Goal: Information Seeking & Learning: Find specific fact

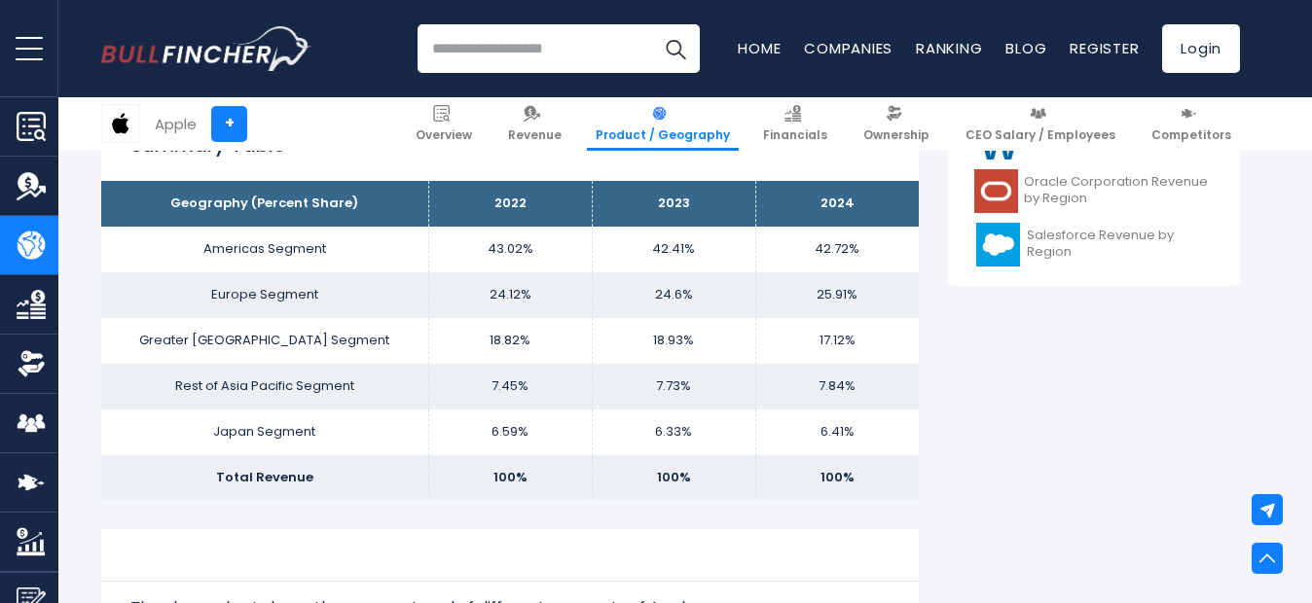
scroll to position [846, 0]
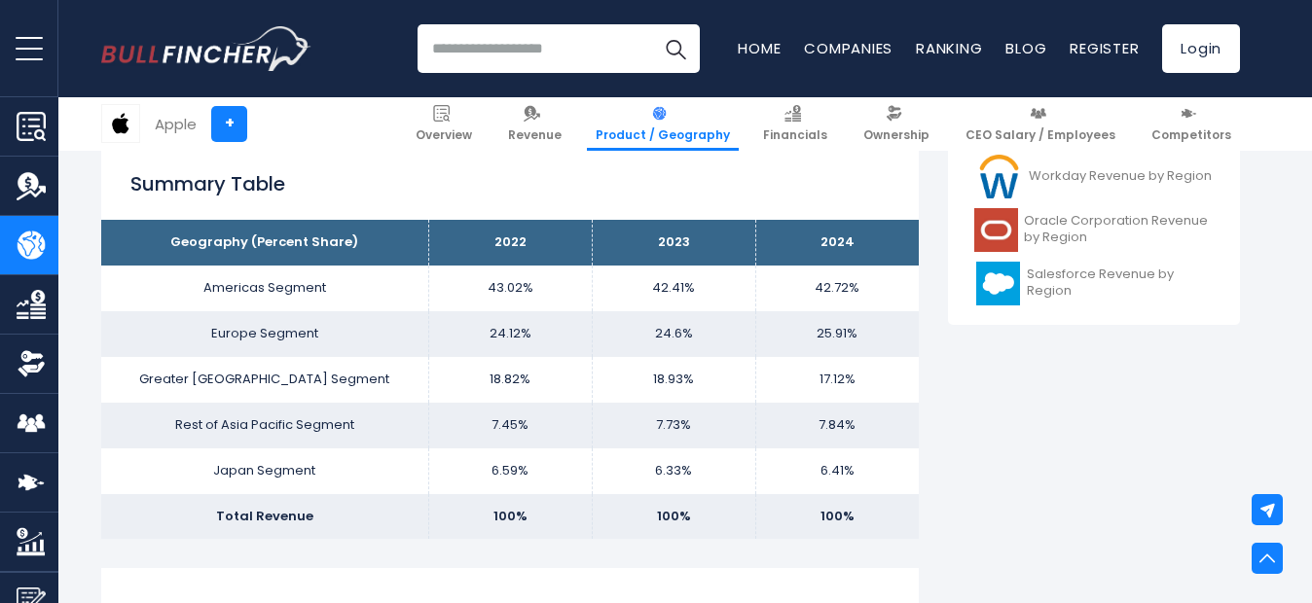
drag, startPoint x: 433, startPoint y: 238, endPoint x: 426, endPoint y: 225, distance: 15.2
click at [426, 225] on tr "Geography (Percent Share) 2022 2023 2024" at bounding box center [509, 243] width 817 height 46
click at [424, 245] on th "Geography (Percent Share)" at bounding box center [264, 243] width 327 height 46
click at [423, 245] on th "Geography (Percent Share)" at bounding box center [264, 243] width 327 height 46
click at [376, 369] on td "Greater [GEOGRAPHIC_DATA] Segment" at bounding box center [264, 380] width 327 height 46
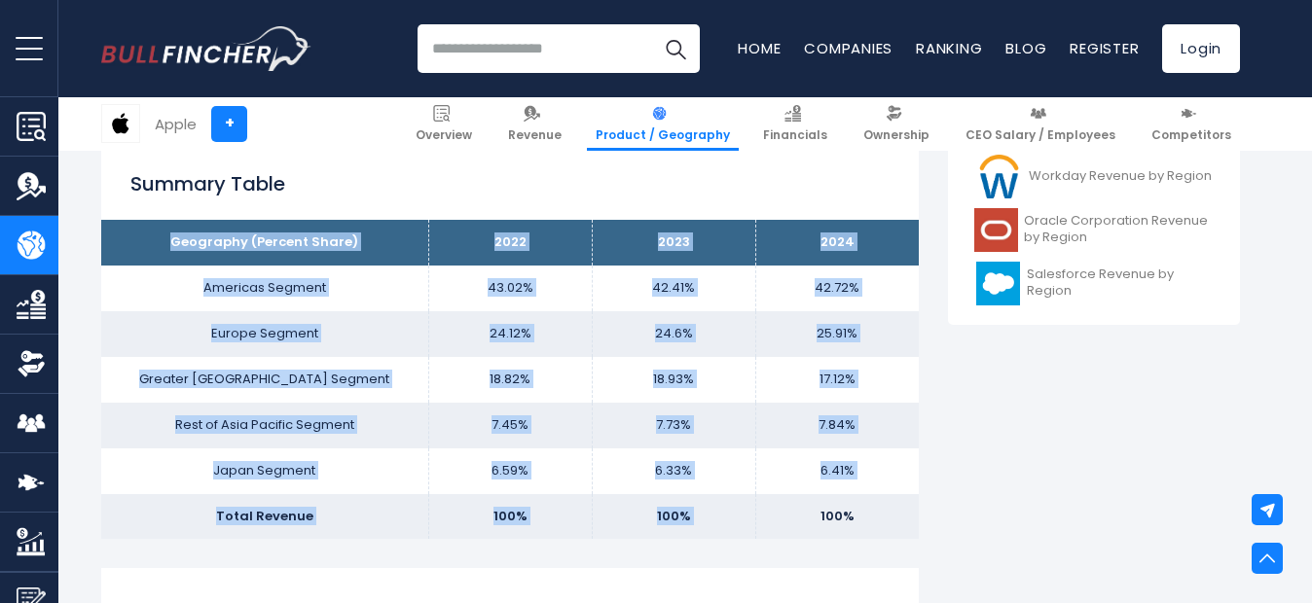
drag, startPoint x: 114, startPoint y: 226, endPoint x: 772, endPoint y: 501, distance: 713.1
click at [772, 501] on tbody "Geography (Percent Share) 2022 2023 2024 Americas Segment 43.02% 42.41% Europe …" at bounding box center [509, 379] width 817 height 319
drag, startPoint x: 766, startPoint y: 503, endPoint x: 935, endPoint y: 517, distance: 169.9
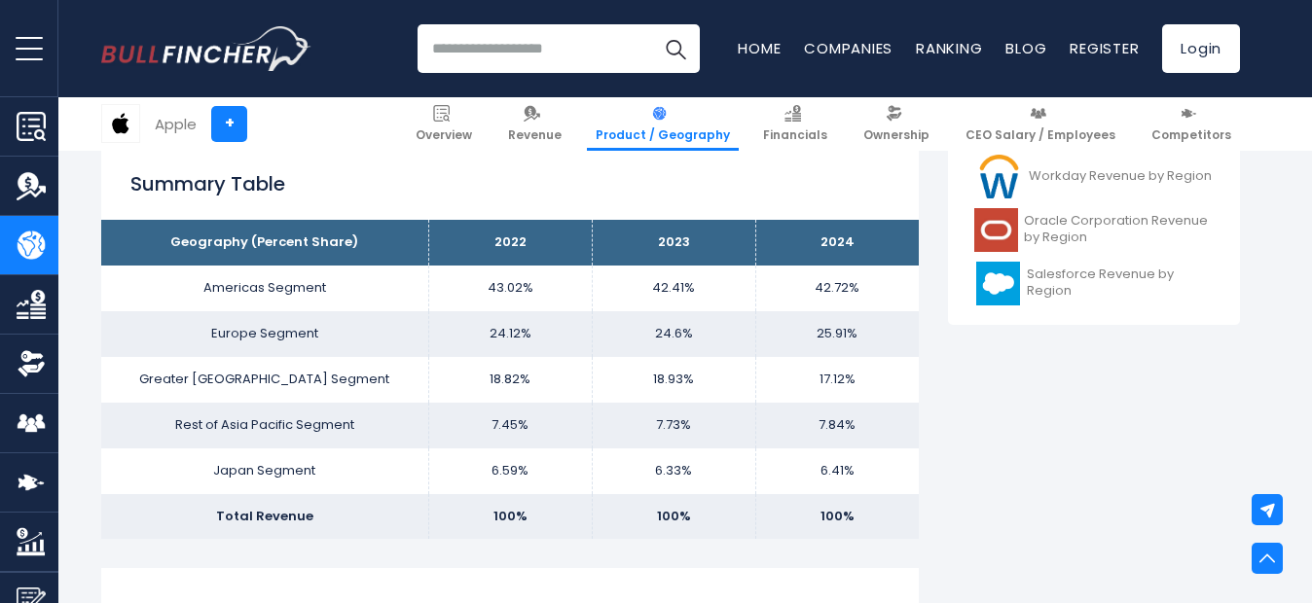
drag, startPoint x: 485, startPoint y: 370, endPoint x: 216, endPoint y: 173, distance: 332.8
click at [216, 173] on h2 "Summary Table" at bounding box center [509, 183] width 759 height 29
click at [219, 185] on h2 "Summary Table" at bounding box center [509, 183] width 759 height 29
click at [172, 235] on th "Geography (Percent Share)" at bounding box center [264, 243] width 327 height 46
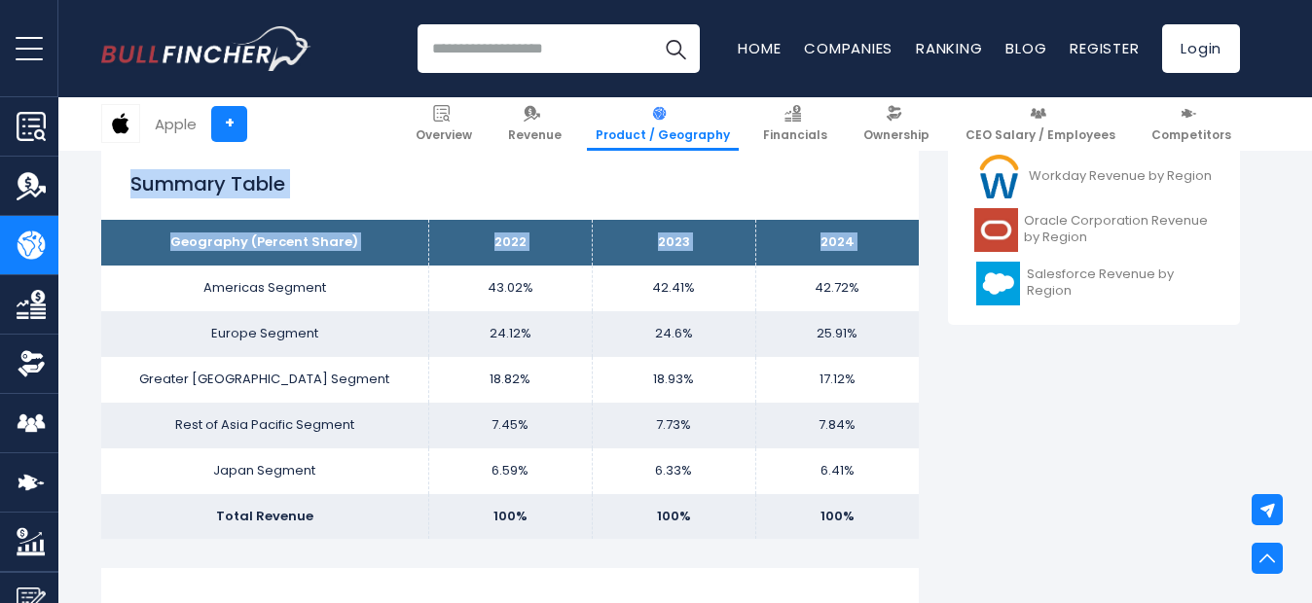
drag, startPoint x: 85, startPoint y: 205, endPoint x: 184, endPoint y: 296, distance: 134.3
click at [122, 243] on th "Geography (Percent Share)" at bounding box center [264, 243] width 327 height 46
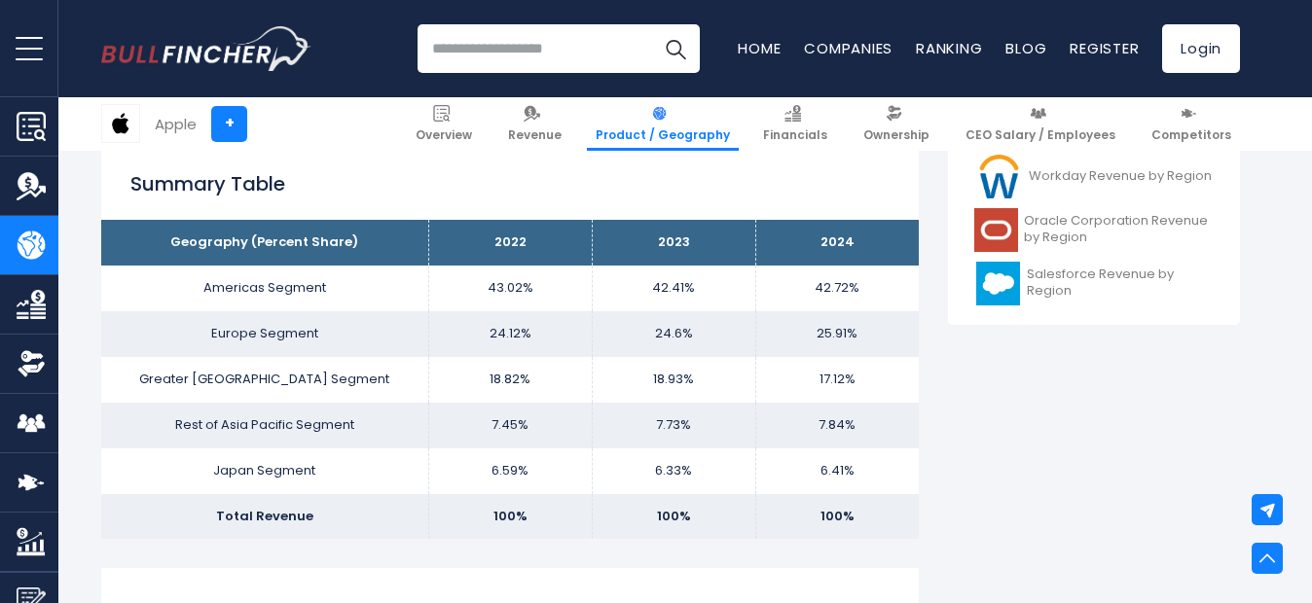
click at [139, 251] on th "Geography (Percent Share)" at bounding box center [264, 243] width 327 height 46
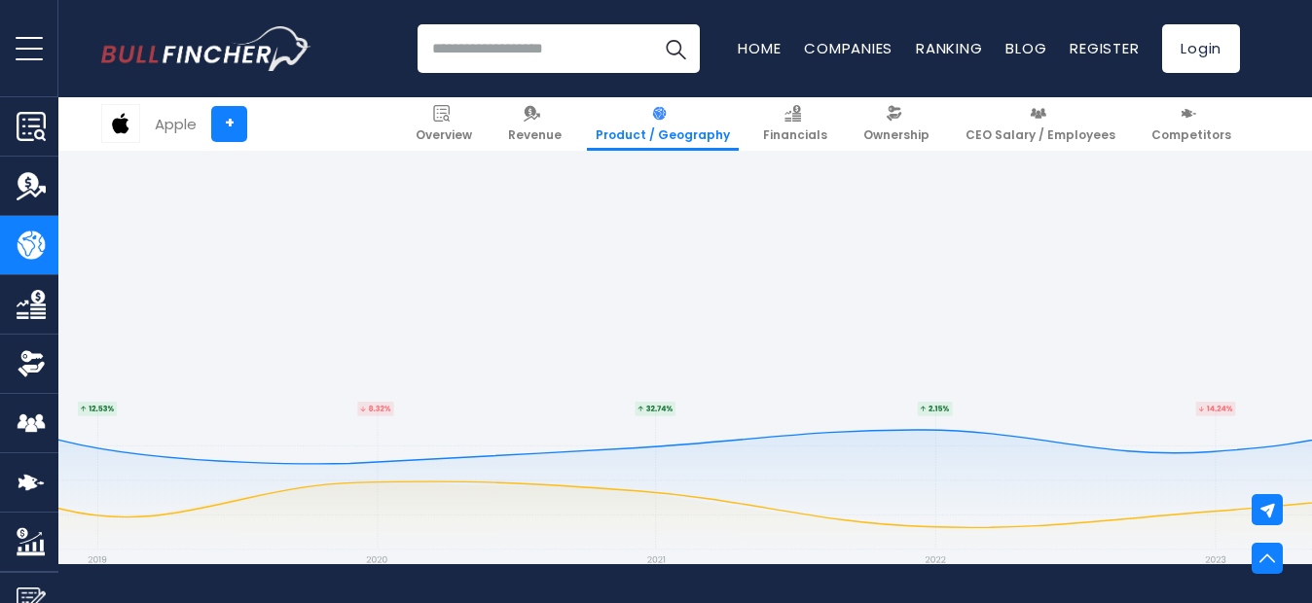
scroll to position [3414, 0]
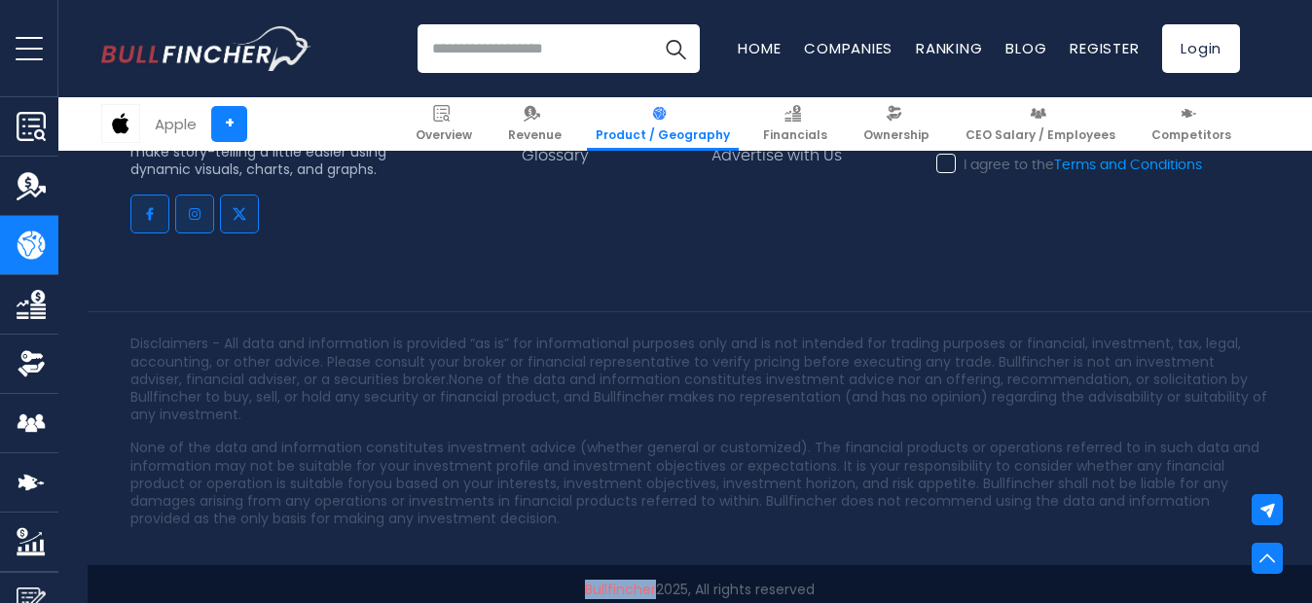
drag, startPoint x: 578, startPoint y: 561, endPoint x: 651, endPoint y: 564, distance: 73.0
click at [651, 581] on p "Bullfincher 2025, All rights reserved" at bounding box center [699, 590] width 1138 height 18
copy link "Bullfincher"
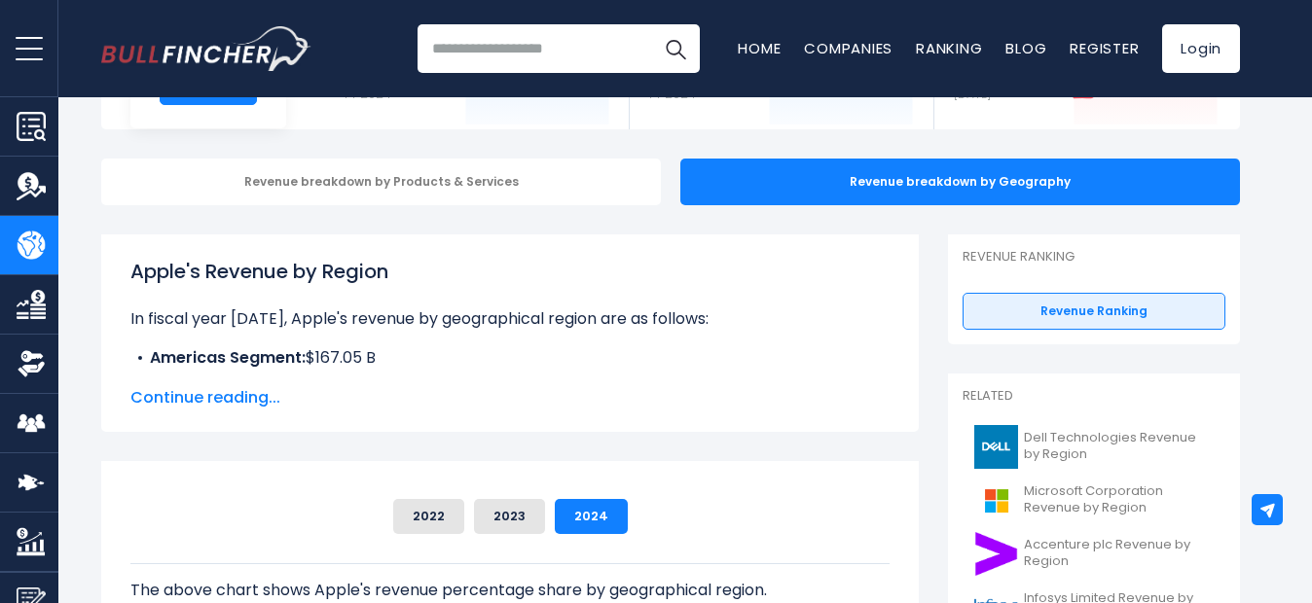
scroll to position [0, 0]
